Goal: Ask a question: Seek information or help from site administrators or community

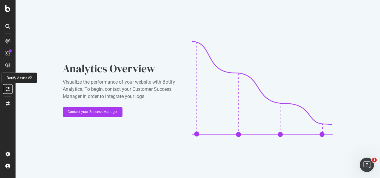
click at [9, 86] on div at bounding box center [8, 89] width 10 height 10
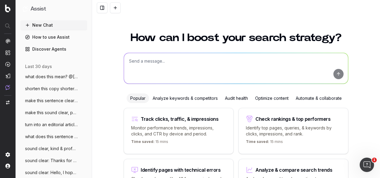
click at [170, 66] on textarea at bounding box center [236, 68] width 224 height 30
paste textarea "Embrace the autumn season in style and discover covetable women's layers for th…"
type textarea "re-write in fenwick tone of voice: Embrace the autumn season in style and disco…"
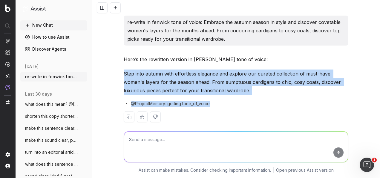
drag, startPoint x: 175, startPoint y: 81, endPoint x: 122, endPoint y: 76, distance: 52.8
click at [124, 76] on div "Here’s the rewritten version in [PERSON_NAME] tone of voice: Step into autumn w…" at bounding box center [236, 93] width 225 height 77
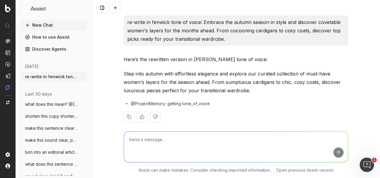
click at [240, 151] on textarea at bounding box center [236, 146] width 224 height 30
paste textarea "Option 2: Autumn's Allure: Women's Layers"
type textarea "Option 2: Autumn's Allure: Women's Layers"
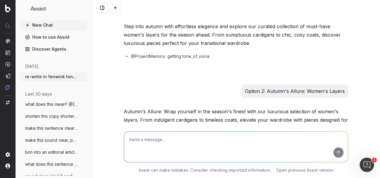
scroll to position [82, 0]
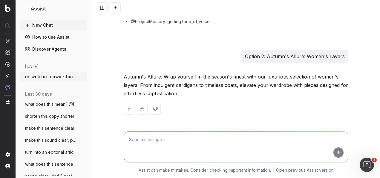
click at [285, 52] on p "Option 2: Autumn's Allure: Women's Layers" at bounding box center [295, 56] width 100 height 8
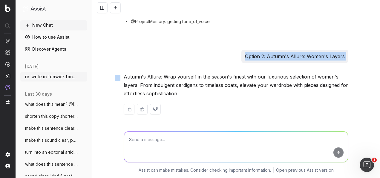
click at [285, 52] on p "Option 2: Autumn's Allure: Women's Layers" at bounding box center [295, 56] width 100 height 8
copy p "Option 2: Autumn's Allure: Women's Layers"
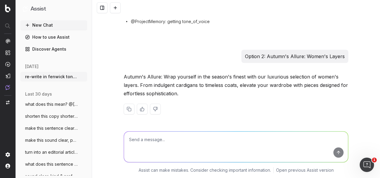
click at [249, 147] on textarea at bounding box center [236, 146] width 224 height 30
paste textarea "Option 2: Autumn's Allure: Women's Layers"
type textarea "optimise this email subject line: Option 2: Autumn's Allure: Women's Layers"
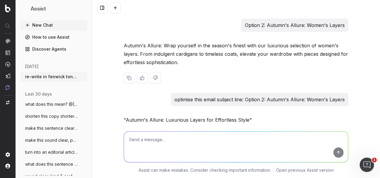
scroll to position [139, 0]
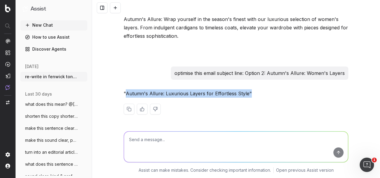
drag, startPoint x: 245, startPoint y: 94, endPoint x: 123, endPoint y: 94, distance: 122.0
click at [124, 94] on p ""Autumn's Allure: Luxurious Layers for Effortless Style"" at bounding box center [236, 93] width 225 height 8
copy p "Autumn's Allure: Luxurious Layers for Effortless Style""
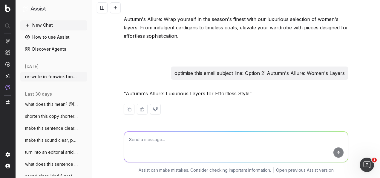
click at [186, 152] on textarea at bounding box center [236, 146] width 224 height 30
paste textarea "Autumn's Allure: Luxurious Layers for Effortless Style""
type textarea "with a nod to 'women': Autumn's Allure: Luxurious Layers for Effortless Style""
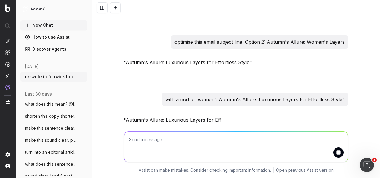
scroll to position [197, 0]
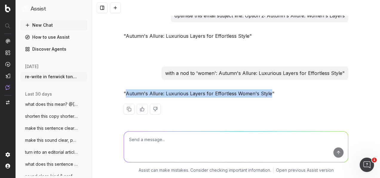
drag, startPoint x: 255, startPoint y: 94, endPoint x: 124, endPoint y: 93, distance: 130.9
click at [124, 93] on p ""Autumn's Allure: Luxurious Layers for Effortless Women's Style"" at bounding box center [236, 93] width 225 height 8
copy p "Autumn's Allure: Luxurious Layers for Effortless Women's Style"
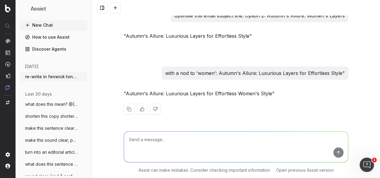
click at [233, 149] on textarea at bounding box center [236, 146] width 224 height 30
paste textarea "Option 1: Women's Autumn Layering Option 2: Layers for Autumn Option 3: Seasona…"
type textarea "Re-write in the fenwick tone of voice: Option 1: Women's Autumn Layering Option…"
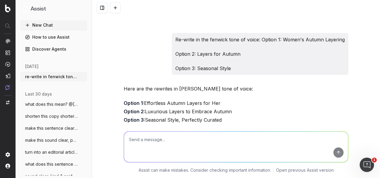
scroll to position [314, 0]
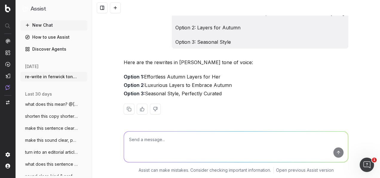
drag, startPoint x: 240, startPoint y: 93, endPoint x: 119, endPoint y: 74, distance: 122.5
copy p "Option 1: Effortless Autumn Layers for Her Option 2: Luxurious Layers to Embrac…"
click at [190, 145] on textarea at bounding box center [236, 146] width 224 height 30
paste textarea "Option 1: Shop designer brands COACH, [PERSON_NAME] [PERSON_NAME] and more. Opt…"
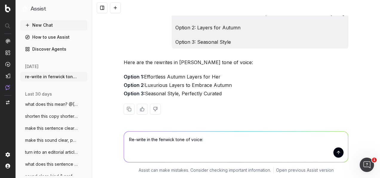
type textarea "Re-write in the fenwick tone of voice: Option 1: Shop designer brands COACH, [P…"
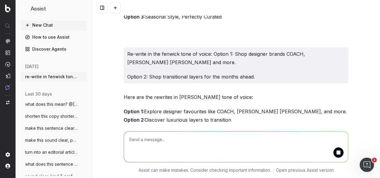
scroll to position [417, 0]
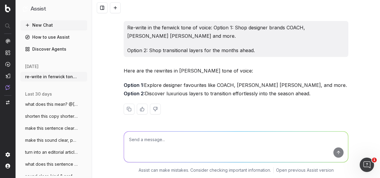
drag, startPoint x: 316, startPoint y: 94, endPoint x: 121, endPoint y: 78, distance: 195.2
copy p "Option 1: Explore designer favourites like COACH, [PERSON_NAME] [PERSON_NAME], …"
click at [194, 158] on textarea at bounding box center [236, 146] width 224 height 30
paste textarea "Option 1: Women's Autumn Layering Option 2: Autumn's Allure: Luxury Layers For …"
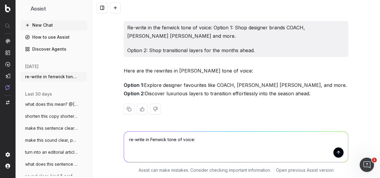
type textarea "re-write in Fenwick tone of voice: Option 1: Women's Autumn Layering Option 2: …"
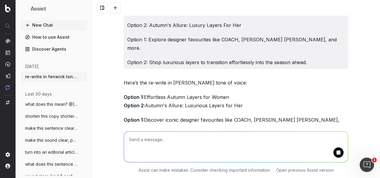
scroll to position [563, 0]
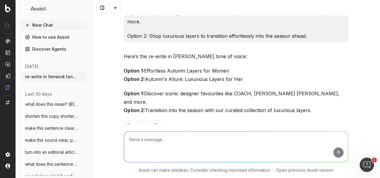
drag, startPoint x: 294, startPoint y: 92, endPoint x: 111, endPoint y: 65, distance: 185.0
click at [111, 65] on div "re-write in fenwick tone of voice: Embrace the autumn season in style and disco…" at bounding box center [236, 89] width 288 height 178
copy div "Option 1: Effortless Autumn Layers for Women Option 2: Autumn's Allure: Luxurio…"
drag, startPoint x: 205, startPoint y: 148, endPoint x: 210, endPoint y: 148, distance: 5.4
click at [205, 148] on textarea at bounding box center [236, 146] width 224 height 30
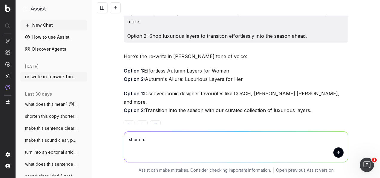
paste textarea "Sign up + start earning points."
type textarea "shorten: Sign up + start earning points."
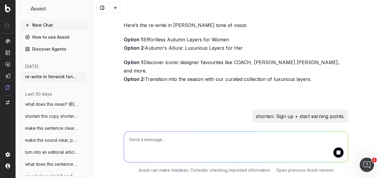
scroll to position [620, 0]
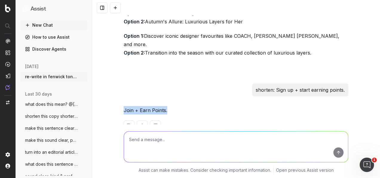
drag, startPoint x: 167, startPoint y: 94, endPoint x: 119, endPoint y: 93, distance: 47.8
copy p "Join + Earn Points."
click at [172, 145] on textarea at bounding box center [236, 146] width 224 height 30
type textarea "B"
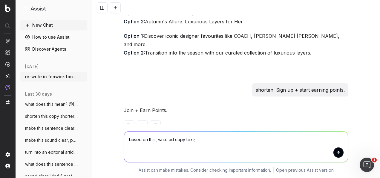
paste textarea "AD COPY TEXT: (125 characters) HEADLINE: Join MyFenwick Loyalty [DATE] ( 29 cha…"
type textarea "based on this, write ad copy text; AD COPY TEXT: (125 characters) HEADLINE: Joi…"
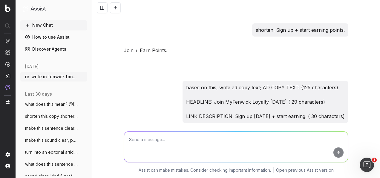
scroll to position [714, 0]
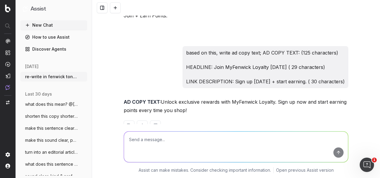
drag, startPoint x: 180, startPoint y: 89, endPoint x: 160, endPoint y: 85, distance: 20.3
click at [160, 97] on p "AD COPY TEXT: Unlock exclusive rewards with MyFenwick Loyalty. Sign up now and …" at bounding box center [236, 105] width 225 height 17
copy p "Unlock exclusive rewards with MyFenwick Loyalty. Sign up now and start earning …"
click at [168, 152] on textarea at bounding box center [236, 146] width 224 height 30
paste textarea "Unlock exclusive rewards with MyFenwick Loyalty. Sign up now and start earning …"
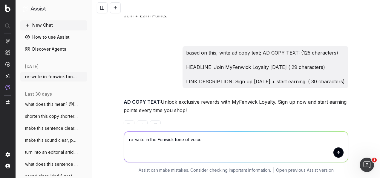
type textarea "re-write in the Fenwick tone of voice: Unlock exclusive rewards with MyFenwick …"
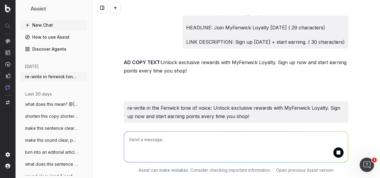
scroll to position [789, 0]
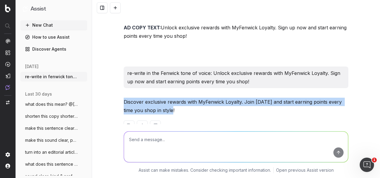
drag, startPoint x: 169, startPoint y: 95, endPoint x: 123, endPoint y: 83, distance: 47.2
click at [124, 97] on p "Discover exclusive rewards with MyFenwick Loyalty. Join [DATE] and start earnin…" at bounding box center [236, 105] width 225 height 17
copy p "Discover exclusive rewards with MyFenwick Loyalty. Join [DATE] and start earnin…"
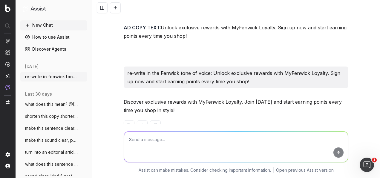
click at [180, 144] on textarea at bounding box center [236, 146] width 224 height 30
paste textarea "Enjoy exclusive rewards with MyFenwick Loyalty. Join [DATE] and start earning p…"
type textarea "expand to 125 characters: Enjoy exclusive rewards with MyFenwick Loyalty. Join …"
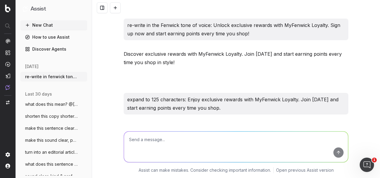
scroll to position [863, 0]
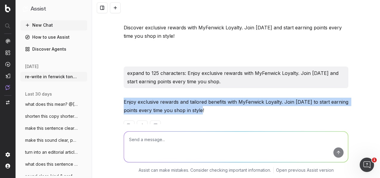
drag, startPoint x: 210, startPoint y: 92, endPoint x: 97, endPoint y: 77, distance: 113.2
click at [97, 77] on div "re-write in fenwick tone of voice: Embrace the autumn season in style and disco…" at bounding box center [236, 89] width 288 height 178
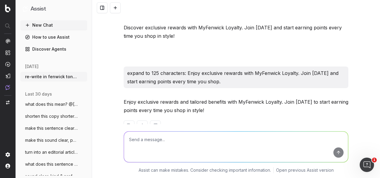
click at [170, 142] on textarea at bounding box center [236, 146] width 224 height 30
paste textarea "Write me 125 characters of copy speaking to 'Join My Fenwick Loyalty' in the Fe…"
type textarea "Write me 125 characters of copy speaking to 'Join My Fenwick Loyalty' in the Fe…"
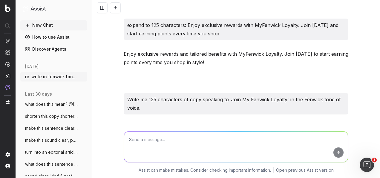
scroll to position [937, 0]
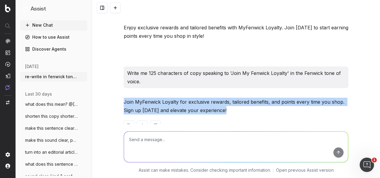
drag, startPoint x: 172, startPoint y: 88, endPoint x: 121, endPoint y: 86, distance: 51.8
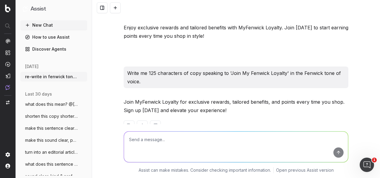
click at [176, 141] on textarea at bounding box center [236, 146] width 224 height 30
paste textarea "Join MyFenwick Loyalty for exclusive rewards, tailored benefits, and points eve…"
type textarea "cut down to 125 characters: Join MyFenwick Loyalty for exclusive rewards, tailo…"
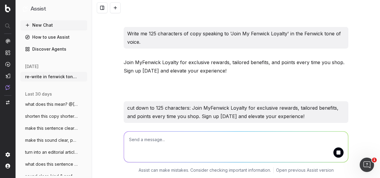
scroll to position [1011, 0]
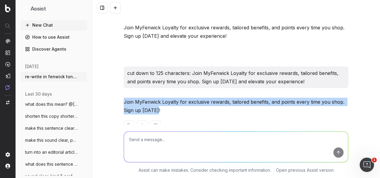
drag, startPoint x: 157, startPoint y: 96, endPoint x: 120, endPoint y: 83, distance: 39.5
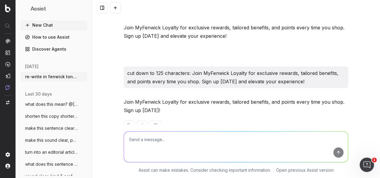
click at [166, 149] on textarea at bounding box center [236, 146] width 224 height 30
paste textarea "Join MyFenwick Loyalty for exclusive rewards, tailored benefits, and points eve…"
type textarea "expand to 125 characters: Join MyFenwick Loyalty for exclusive rewards, tailore…"
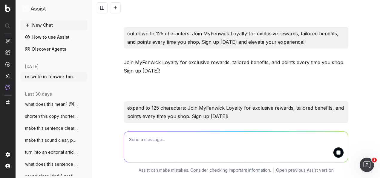
scroll to position [1085, 0]
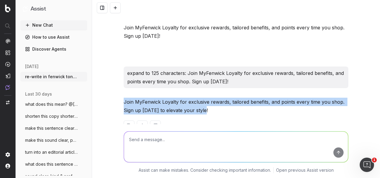
drag, startPoint x: 207, startPoint y: 94, endPoint x: 119, endPoint y: 83, distance: 88.1
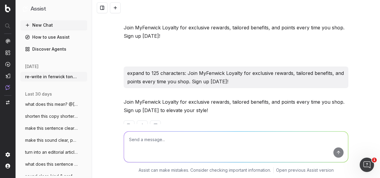
click at [171, 145] on textarea at bounding box center [236, 146] width 224 height 30
paste textarea "Join MyFenwick Loyalty for rewards, tailored benefits, and points every time yo…"
type textarea "expand to 125 charatcers: Join MyFenwick Loyalty for rewards, tailored benefits…"
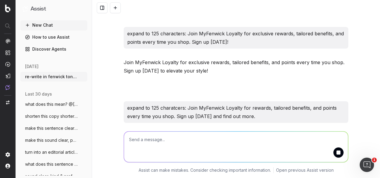
scroll to position [1159, 0]
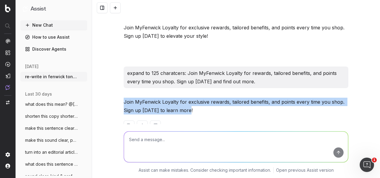
drag, startPoint x: 193, startPoint y: 94, endPoint x: 119, endPoint y: 83, distance: 75.3
click at [119, 83] on div "re-write in fenwick tone of voice: Embrace the autumn season in style and disco…" at bounding box center [236, 89] width 288 height 178
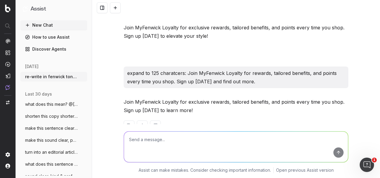
click at [168, 153] on textarea at bounding box center [236, 146] width 224 height 30
type textarea "C"
paste textarea "CTA: SIGN UP [DATE] REGISTER NOW"
type textarea "copy variations of this: CTA: SIGN UP [DATE] REGISTER NOW"
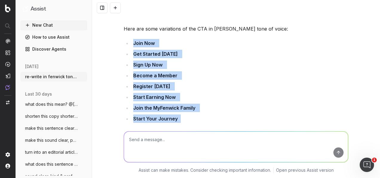
scroll to position [1345, 0]
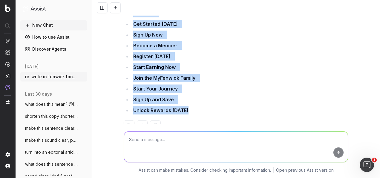
drag, startPoint x: 132, startPoint y: 26, endPoint x: 187, endPoint y: 104, distance: 95.8
click at [187, 104] on div "Here are some variations of the CTA in [PERSON_NAME] tone of voice: Join Now Ge…" at bounding box center [236, 68] width 225 height 146
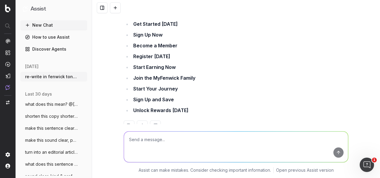
click at [193, 143] on textarea at bounding box center [236, 146] width 224 height 30
paste textarea "Discover iconic designer favourites like COACH, and so many more brands."
type textarea "sound clear: Discover iconic designer favourites like COACH, and so many more b…"
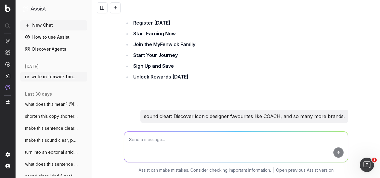
scroll to position [1404, 0]
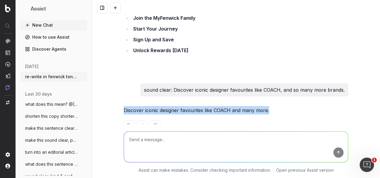
drag, startPoint x: 274, startPoint y: 92, endPoint x: 119, endPoint y: 95, distance: 155.5
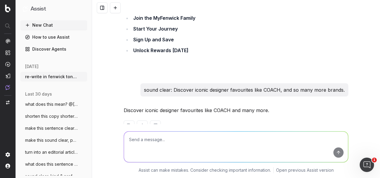
click at [169, 137] on textarea at bounding box center [236, 146] width 224 height 30
paste textarea "﻿As the product noms are not all layers, assuming we're changing the angle of t…"
type textarea "sound clear: ﻿As the product noms are not all layers, assuming we're changing t…"
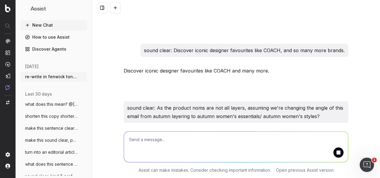
scroll to position [1479, 0]
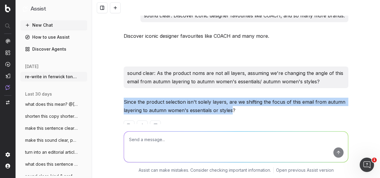
drag, startPoint x: 231, startPoint y: 93, endPoint x: 118, endPoint y: 84, distance: 113.1
click at [118, 84] on div "re-write in fenwick tone of voice: Embrace the autumn season in style and disco…" at bounding box center [236, 89] width 288 height 178
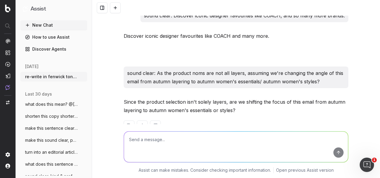
click at [173, 147] on textarea at bounding box center [236, 146] width 224 height 30
paste textarea "Option 1: Effortless Autumn Essentials for Women Option 2: Autumn's Allure: Lux…"
type textarea "update message to styles: Option 1: Effortless Autumn Essentials for Women Opti…"
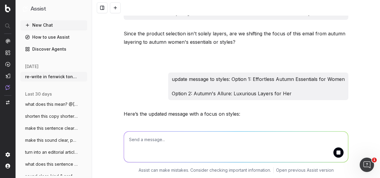
scroll to position [1573, 0]
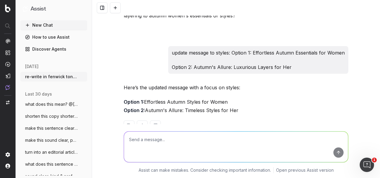
drag, startPoint x: 225, startPoint y: 91, endPoint x: 119, endPoint y: 85, distance: 105.4
click at [203, 155] on textarea at bounding box center [236, 146] width 224 height 30
paste textarea "Option 1: Discover iconic designer favourites like COACH and many more. Option …"
type textarea "update message to styles: Option 1: Discover iconic designer favourites like CO…"
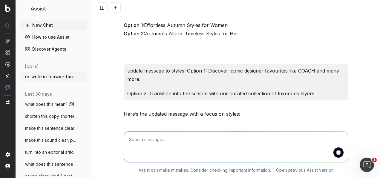
scroll to position [1676, 0]
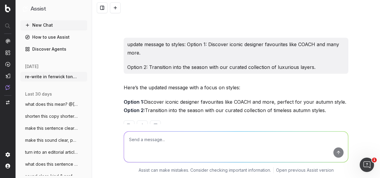
drag, startPoint x: 195, startPoint y: 91, endPoint x: 106, endPoint y: 83, distance: 88.9
click at [106, 83] on div "re-write in fenwick tone of voice: Embrace the autumn season in style and disco…" at bounding box center [236, 89] width 288 height 178
click at [210, 154] on textarea at bounding box center [236, 146] width 224 height 30
type textarea "d"
paste textarea "Option 1: Discover iconic designer favourites like COACH, [PERSON_NAME] [PERSON…"
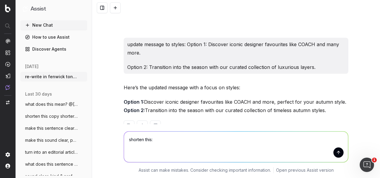
type textarea "shorten this: Option 1: Discover iconic designer favourites like COACH, [PERSON…"
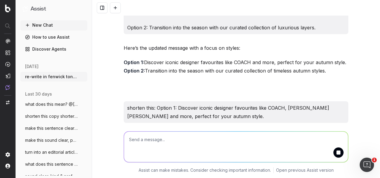
scroll to position [1742, 0]
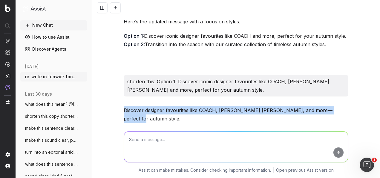
drag, startPoint x: 225, startPoint y: 88, endPoint x: 117, endPoint y: 89, distance: 108.5
click at [117, 89] on div "re-write in fenwick tone of voice: Embrace the autumn season in style and disco…" at bounding box center [236, 89] width 288 height 178
drag, startPoint x: 295, startPoint y: 27, endPoint x: 144, endPoint y: 26, distance: 151.0
click at [144, 32] on p "Option 1: Discover iconic designer favourites like COACH and more, perfect for …" at bounding box center [236, 40] width 225 height 17
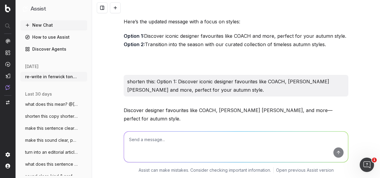
click at [176, 152] on textarea at bounding box center [236, 146] width 224 height 30
paste textarea "Option 1: Effortless Autumn Styles for Her Option 2: Seasonal Styles for Autumn…"
type textarea "update to autumn styles: Option 1: Effortless Autumn Styles for Her Option 2: S…"
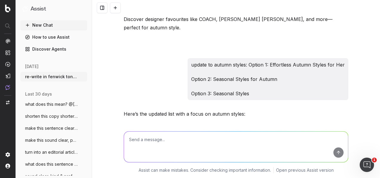
scroll to position [1859, 0]
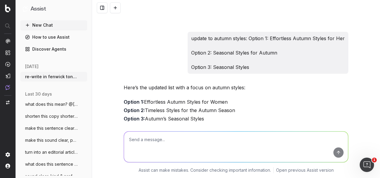
drag, startPoint x: 211, startPoint y: 93, endPoint x: 109, endPoint y: 75, distance: 104.1
click at [109, 75] on div "re-write in fenwick tone of voice: Embrace the autumn season in style and disco…" at bounding box center [236, 89] width 288 height 178
click at [193, 138] on textarea at bounding box center [236, 146] width 224 height 30
type textarea "y"
type textarea "p"
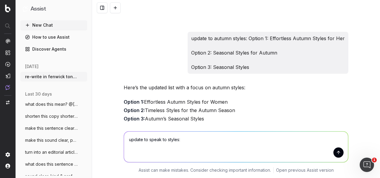
paste textarea "Step into autumn with effortless elegance and explore our curated collection of…"
type textarea "update to speak to styles: Step into autumn with effortless elegance and explor…"
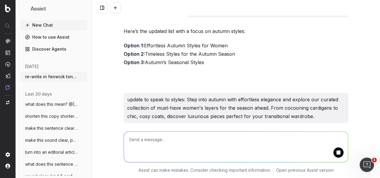
scroll to position [1950, 0]
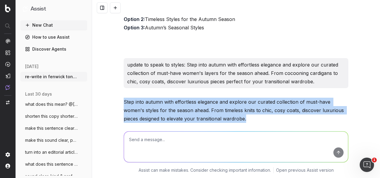
drag, startPoint x: 250, startPoint y: 94, endPoint x: 120, endPoint y: 74, distance: 131.5
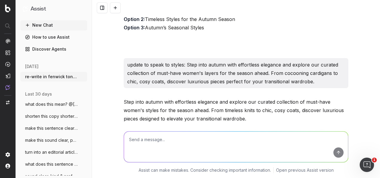
drag, startPoint x: 211, startPoint y: 146, endPoint x: 219, endPoint y: 148, distance: 7.8
click at [211, 146] on textarea at bounding box center [236, 146] width 224 height 30
paste textarea "Step into autumn with effortless elegance and explore our curated collection of…"
type textarea "sound clear: Step into autumn with effortless elegance and explore our curated …"
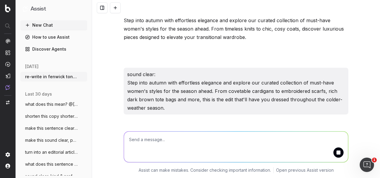
scroll to position [2057, 0]
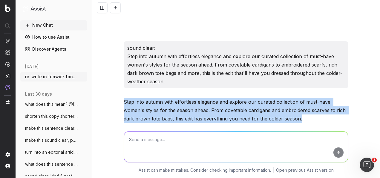
drag, startPoint x: 322, startPoint y: 91, endPoint x: 122, endPoint y: 75, distance: 201.0
click at [124, 97] on p "Step into autumn with effortless elegance and explore our curated collection of…" at bounding box center [236, 109] width 225 height 25
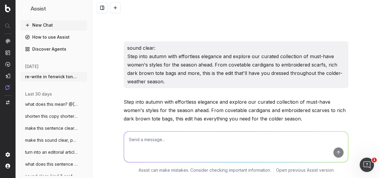
click at [183, 155] on textarea at bounding box center [236, 146] width 224 height 30
paste textarea "Step into autumn with effortless elegance and explore our curated collection of…"
type textarea "re-write in the fenwick tone of voice: Step into autumn with effortless eleganc…"
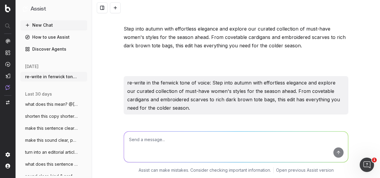
scroll to position [2165, 0]
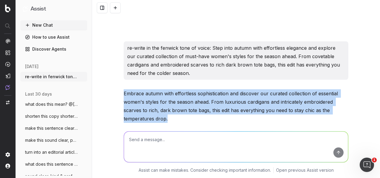
drag, startPoint x: 167, startPoint y: 91, endPoint x: 120, endPoint y: 71, distance: 51.9
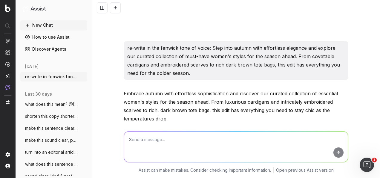
click at [191, 146] on textarea at bounding box center [236, 146] width 224 height 30
paste textarea "Option 2: Transition into the season with our curated collection of timeless au…"
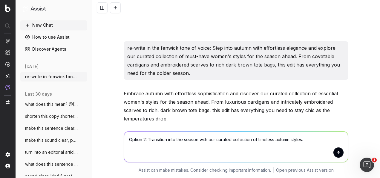
drag, startPoint x: 230, startPoint y: 139, endPoint x: 216, endPoint y: 140, distance: 14.7
click at [216, 140] on textarea "Option 2: Transition into the season with our curated collection of timeless au…" at bounding box center [236, 146] width 224 height 30
click at [288, 138] on textarea "Option 2: Transition into the season with our collection of timeless autumn sty…" at bounding box center [236, 146] width 224 height 30
type textarea "Option 2: Transition into the season with our collection of timeless autumn sty…"
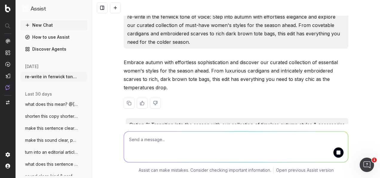
scroll to position [2231, 0]
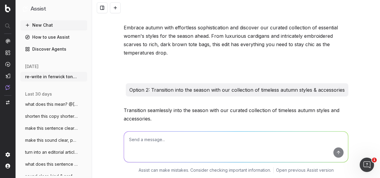
click at [258, 85] on p "Option 2: Transition into the season with our collection of timeless autumn sty…" at bounding box center [237, 89] width 216 height 8
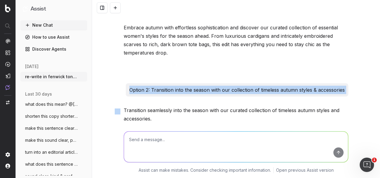
click at [258, 85] on p "Option 2: Transition into the season with our collection of timeless autumn sty…" at bounding box center [237, 89] width 216 height 8
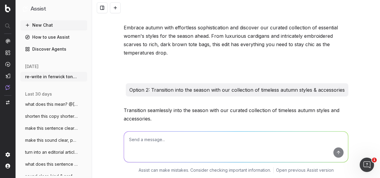
click at [238, 142] on textarea at bounding box center [236, 146] width 224 height 30
paste textarea "Option 2: Transition into the season with our collection of timeless autumn sty…"
type textarea "sound clear: Option 2: Transition into the season with our collection of timele…"
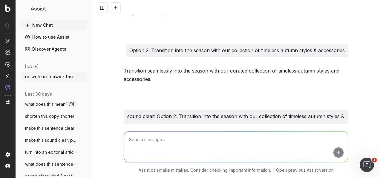
scroll to position [2305, 0]
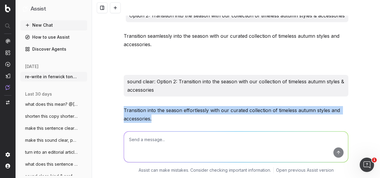
drag, startPoint x: 124, startPoint y: 85, endPoint x: 117, endPoint y: 82, distance: 8.3
click at [117, 82] on div "re-write in fenwick tone of voice: Embrace the autumn season in style and disco…" at bounding box center [236, 89] width 288 height 178
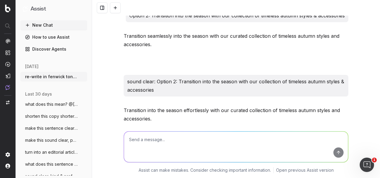
click at [177, 142] on textarea at bounding box center [236, 146] width 224 height 30
paste textarea "Option 2: Transition into the season effortlessly with our curated collection o…"
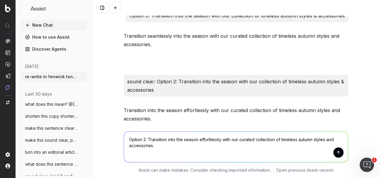
click at [335, 136] on textarea "Option 2: Transition into the season effortlessly with our curated collection o…" at bounding box center [236, 146] width 224 height 30
type textarea "Option 2: Transition into the season effortlessly with our curated collection o…"
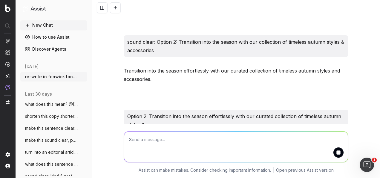
scroll to position [2379, 0]
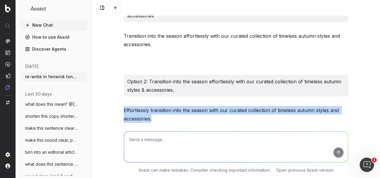
drag, startPoint x: 154, startPoint y: 93, endPoint x: 119, endPoint y: 84, distance: 36.2
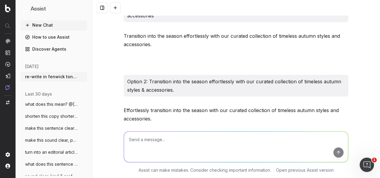
click at [245, 148] on textarea at bounding box center [236, 146] width 224 height 30
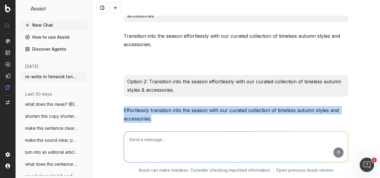
drag, startPoint x: 162, startPoint y: 93, endPoint x: 120, endPoint y: 86, distance: 42.4
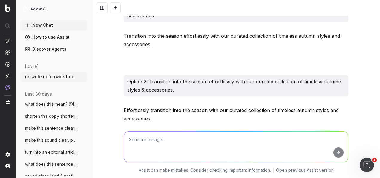
click at [184, 143] on textarea at bounding box center [236, 146] width 224 height 30
type textarea "T"
paste textarea "Option 2: [PERSON_NAME]'s Allure: Timeless Styles for Her Option 2: Effortlessl…"
type textarea "tighten up language: Option 2: Autumn's Allure: Timeless Styles for Her Option …"
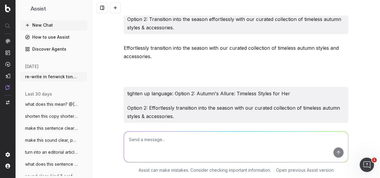
scroll to position [2476, 0]
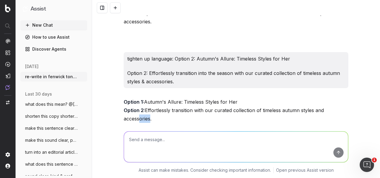
drag, startPoint x: 145, startPoint y: 93, endPoint x: 136, endPoint y: 89, distance: 9.7
click at [136, 97] on p "Option 1: Autumn's Allure: Timeless Styles for Her Option 2: Effortlessly trans…" at bounding box center [236, 109] width 225 height 25
drag, startPoint x: 136, startPoint y: 89, endPoint x: 158, endPoint y: 91, distance: 21.9
click at [158, 97] on p "Option 1: Autumn's Allure: Timeless Styles for Her Option 2: Effortlessly trans…" at bounding box center [236, 109] width 225 height 25
drag, startPoint x: 158, startPoint y: 94, endPoint x: 122, endPoint y: 76, distance: 40.0
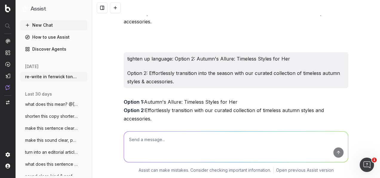
click at [124, 97] on p "Option 1: Autumn's Allure: Timeless Styles for Her Option 2: Effortlessly trans…" at bounding box center [236, 109] width 225 height 25
click at [188, 148] on textarea at bounding box center [236, 146] width 224 height 30
paste textarea "Embrace autumn with effortless sophistication and discover our curated collecti…"
type textarea "shorten this copy: Embrace autumn with effortless sophistication and discover o…"
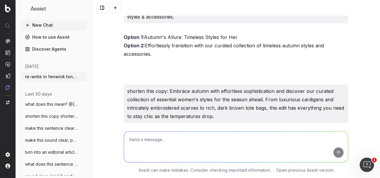
scroll to position [2575, 0]
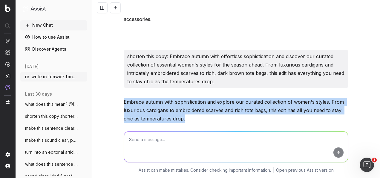
drag, startPoint x: 190, startPoint y: 95, endPoint x: 119, endPoint y: 74, distance: 73.9
click at [119, 74] on div "re-write in fenwick tone of voice: Embrace the autumn season in style and disco…" at bounding box center [236, 89] width 288 height 178
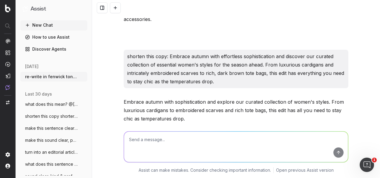
click at [167, 151] on textarea at bounding box center [236, 146] width 224 height 30
paste textarea "Option 1: Discover designer favourites like [PERSON_NAME] [PERSON_NAME], and mo…"
type textarea "shorten this: Option 1: Discover designer favourites like [PERSON_NAME] [PERSON…"
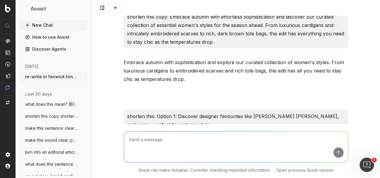
scroll to position [2641, 0]
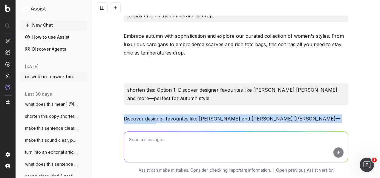
drag, startPoint x: 355, startPoint y: 92, endPoint x: 120, endPoint y: 88, distance: 235.0
click at [120, 88] on div "re-write in fenwick tone of voice: Embrace the autumn season in style and disco…" at bounding box center [236, 89] width 288 height 178
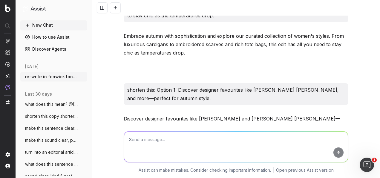
click at [207, 139] on textarea at bounding box center [236, 146] width 224 height 30
paste textarea "Option 2: Effortlessly transition with our curated collection of timeless autum…"
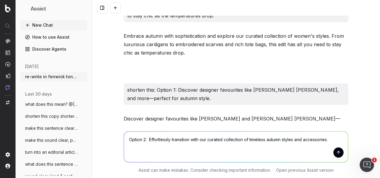
click at [294, 140] on textarea "Option 2: Effortlessly transition with our curated collection of timeless autum…" at bounding box center [236, 146] width 224 height 30
click at [158, 138] on textarea "Option 2: Effortlessly transition with our curated collection of timeless autum…" at bounding box center [236, 146] width 224 height 30
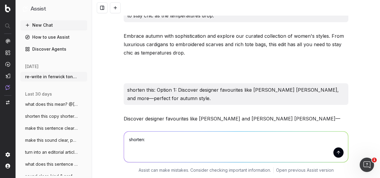
paste textarea "Option 2: Effortlessly transition with our curated collection of timeless autum…"
type textarea "shorten: Option 2: Effortlessly transition with our curated collection of timel…"
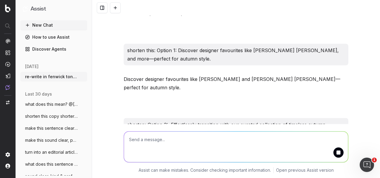
scroll to position [2715, 0]
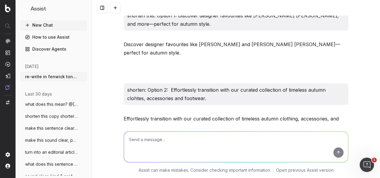
click at [178, 114] on div "Effortlessly transition with our curated collection of timeless autumn clothing…" at bounding box center [236, 135] width 225 height 43
click at [151, 114] on p "Effortlessly transition with our curated collection of timeless autumn clothing…" at bounding box center [236, 122] width 225 height 17
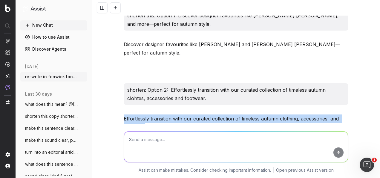
drag, startPoint x: 145, startPoint y: 93, endPoint x: 122, endPoint y: 86, distance: 24.3
click at [124, 114] on p "Effortlessly transition with our curated collection of timeless autumn clothing…" at bounding box center [236, 122] width 225 height 17
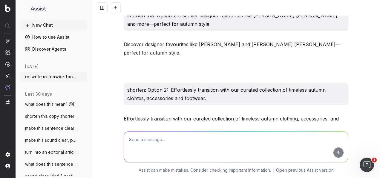
click at [196, 150] on textarea at bounding box center [236, 146] width 224 height 30
paste textarea "Option 1: Effortless Autumn Styles for Women Option 2: Timeless Styles for the …"
type textarea "make sure all nod to women: Option 1: Effortless Autumn Styles for Women Option…"
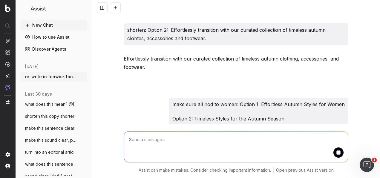
scroll to position [2832, 0]
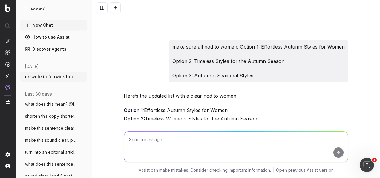
drag, startPoint x: 233, startPoint y: 75, endPoint x: 143, endPoint y: 75, distance: 90.0
click at [143, 106] on p "Option 1: Effortless Autumn Styles for Women Option 2: Timeless Women’s Styles …" at bounding box center [236, 118] width 225 height 25
click at [264, 106] on p "Option 1: Effortless Autumn Styles for Women Option 2: Timeless Women’s Styles …" at bounding box center [236, 118] width 225 height 25
drag, startPoint x: 219, startPoint y: 85, endPoint x: 144, endPoint y: 87, distance: 75.3
click at [144, 106] on p "Option 1: Effortless Autumn Styles for Women Option 2: Timeless Women’s Styles …" at bounding box center [236, 118] width 225 height 25
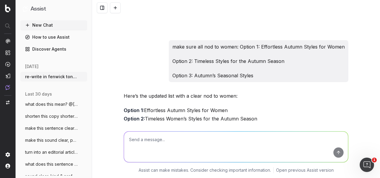
drag, startPoint x: 238, startPoint y: 92, endPoint x: 143, endPoint y: 92, distance: 95.4
click at [143, 106] on p "Option 1: Effortless Autumn Styles for Women Option 2: Timeless Women’s Styles …" at bounding box center [236, 118] width 225 height 25
click at [190, 144] on textarea at bounding box center [236, 146] width 224 height 30
paste textarea "Option 1: Embrace autumn with sophistication and explore our curated collection…"
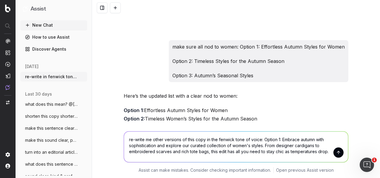
type textarea "re-write me other versions of this copy in the fenwick tone of voice: Option 1:…"
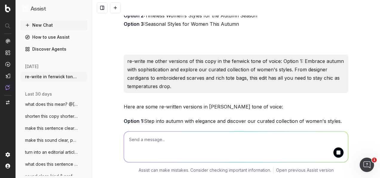
scroll to position [2965, 0]
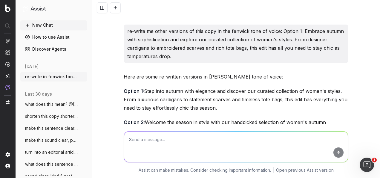
drag, startPoint x: 250, startPoint y: 103, endPoint x: 121, endPoint y: 56, distance: 137.2
click at [124, 72] on div "Here are some re-written versions in [PERSON_NAME] tone of voice: Option 1: Ste…" at bounding box center [236, 167] width 225 height 190
click at [224, 151] on textarea at bounding box center [236, 146] width 224 height 30
paste textarea "Option 2: Timeless Women’s Styles for the Autumn Season"
type textarea "shorten: Option 2: Timeless Women’s Styles for the Autumn Season"
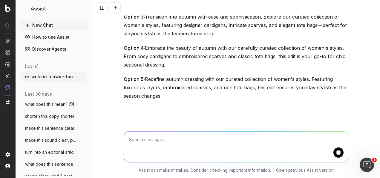
scroll to position [3128, 0]
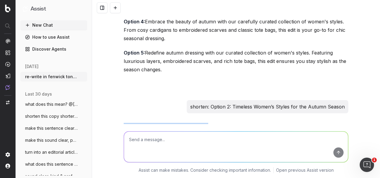
drag, startPoint x: 200, startPoint y: 95, endPoint x: 112, endPoint y: 97, distance: 87.6
click at [112, 97] on div "re-write in fenwick tone of voice: Embrace the autumn season in style and disco…" at bounding box center [236, 89] width 288 height 178
